Goal: Navigation & Orientation: Find specific page/section

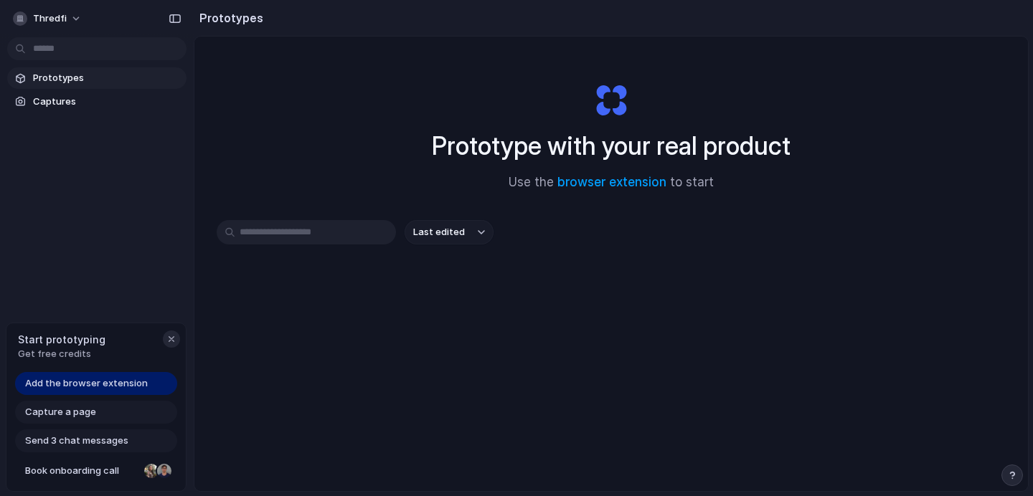
click at [169, 340] on div "button" at bounding box center [171, 339] width 11 height 11
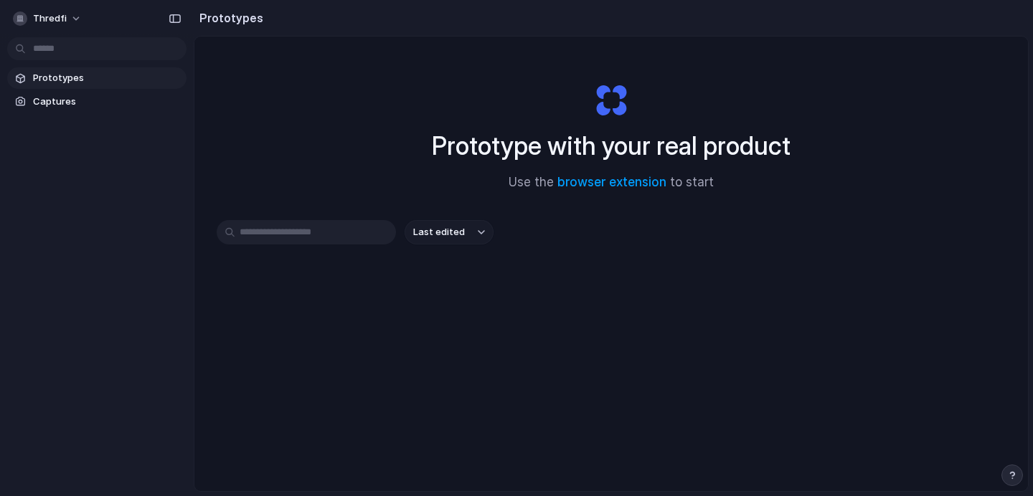
click at [42, 88] on section "Prototypes Captures" at bounding box center [97, 89] width 194 height 48
click at [46, 94] on link "Captures" at bounding box center [96, 102] width 179 height 22
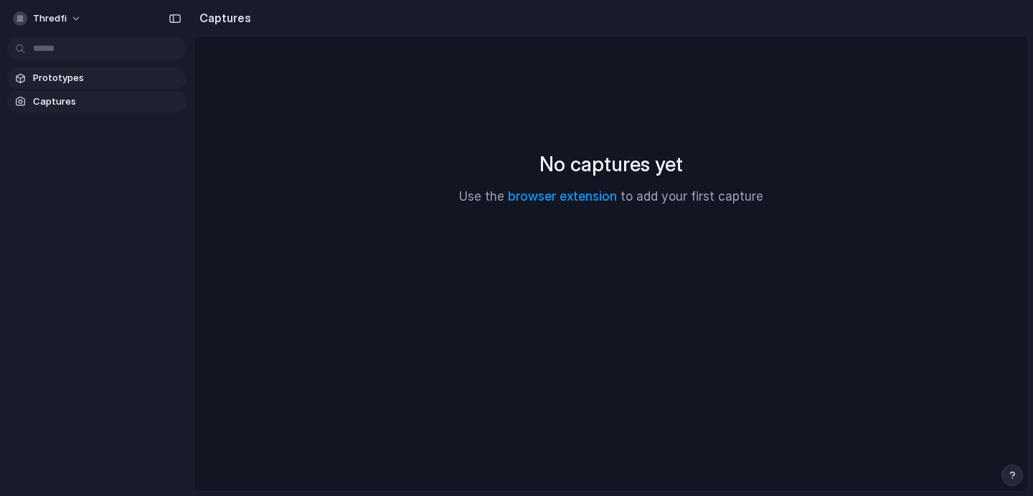
click at [61, 86] on link "Prototypes" at bounding box center [96, 78] width 179 height 22
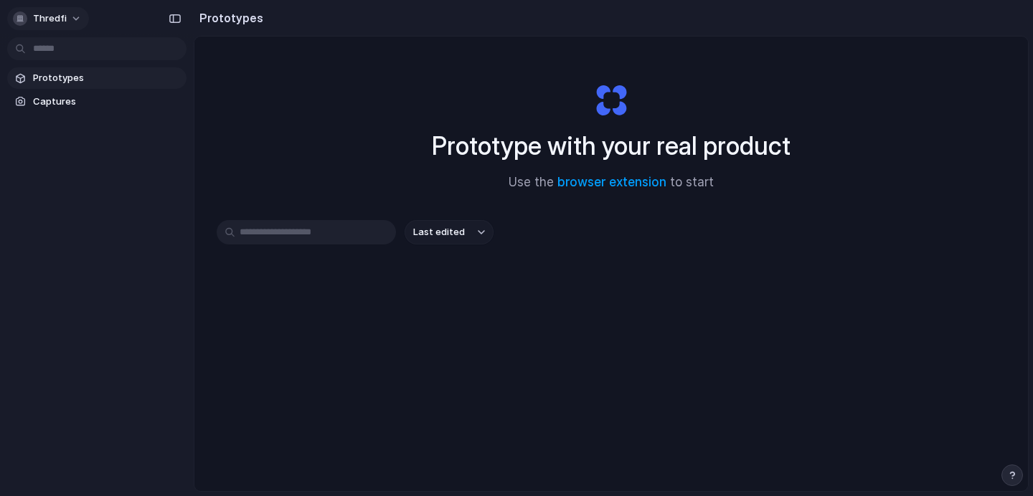
click at [65, 27] on button "thredfi" at bounding box center [48, 18] width 82 height 23
click at [73, 14] on div "Settings Invite members Change theme Sign out" at bounding box center [516, 248] width 1033 height 496
click at [73, 14] on button "thredfi" at bounding box center [48, 18] width 82 height 23
